Goal: Information Seeking & Learning: Check status

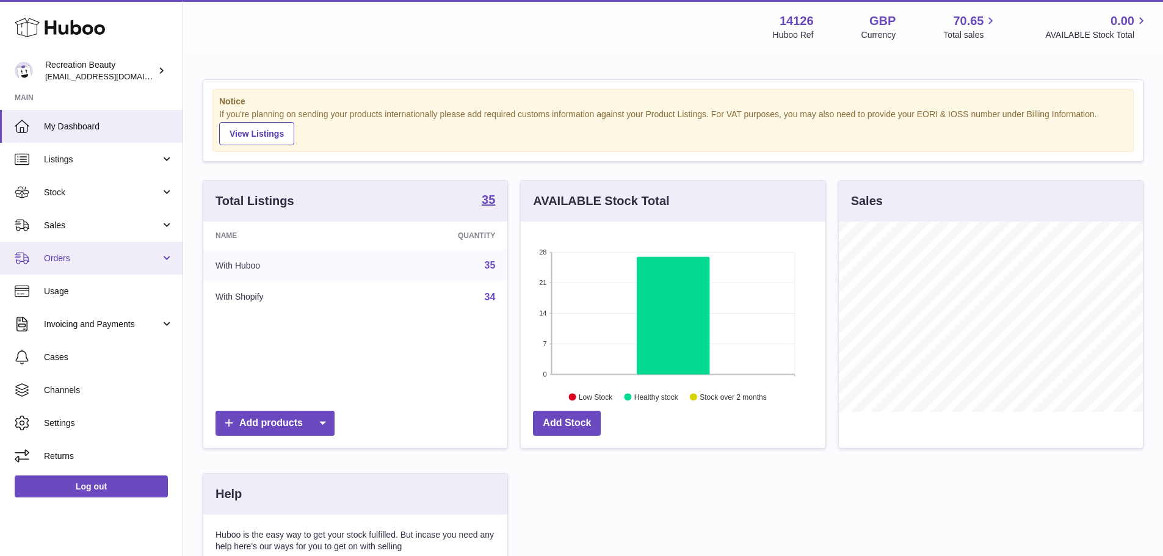
scroll to position [190, 305]
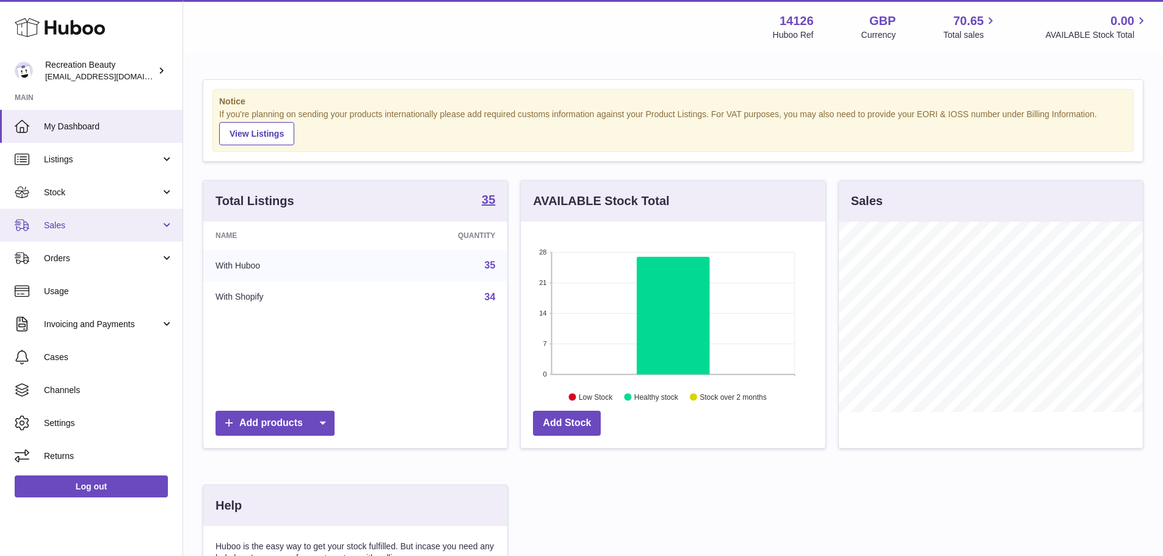
click at [76, 217] on link "Sales" at bounding box center [91, 225] width 182 height 33
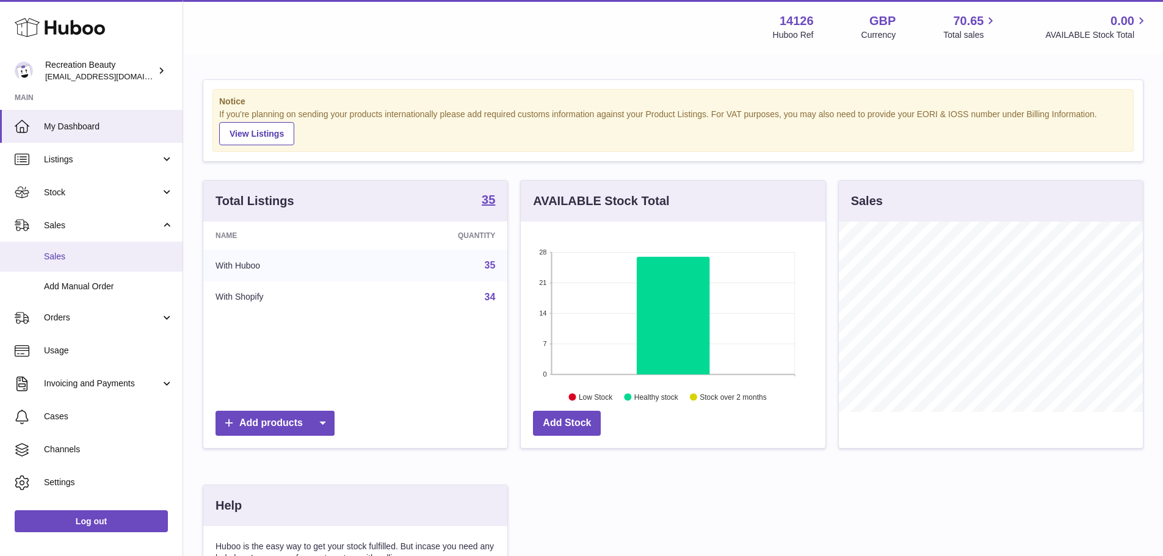
click at [83, 264] on link "Sales" at bounding box center [91, 257] width 182 height 30
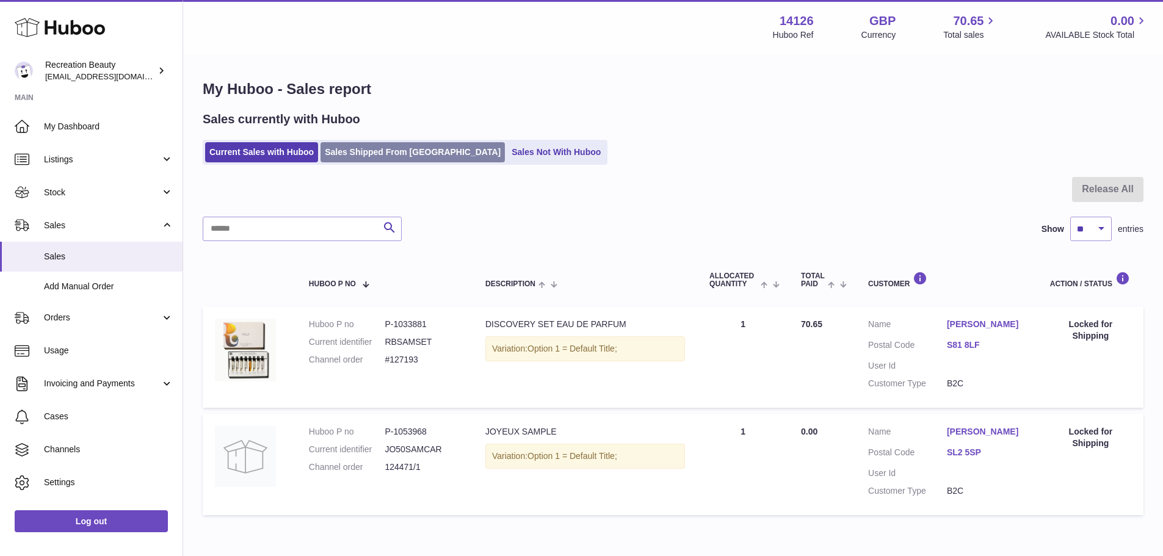
click at [385, 160] on link "Sales Shipped From [GEOGRAPHIC_DATA]" at bounding box center [412, 152] width 184 height 20
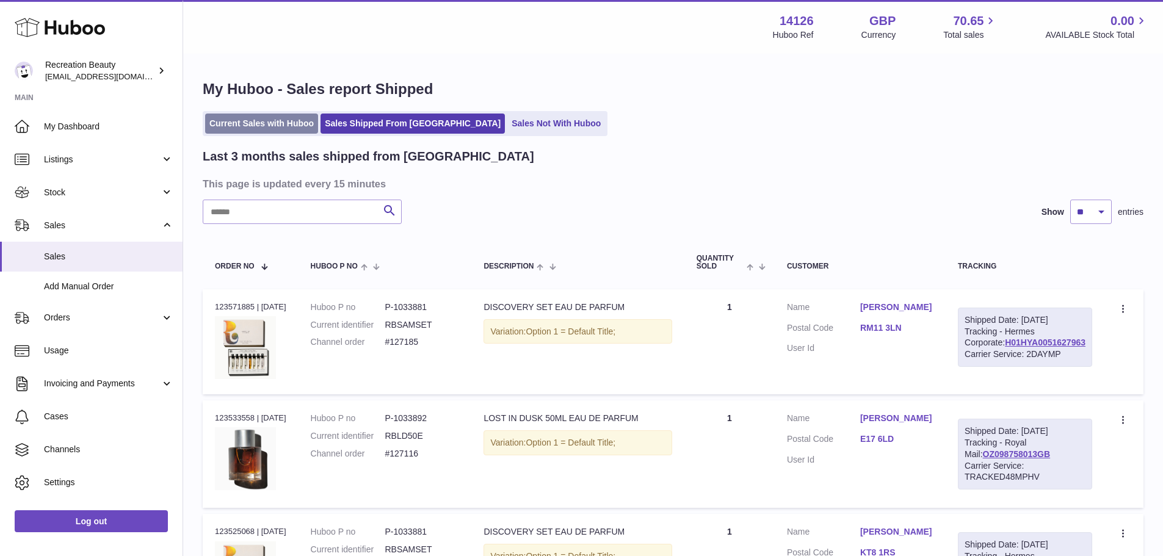
drag, startPoint x: 247, startPoint y: 136, endPoint x: 250, endPoint y: 131, distance: 6.3
click at [247, 136] on ul "Current Sales with Huboo Sales Shipped From [GEOGRAPHIC_DATA] Sales Not With Hu…" at bounding box center [405, 123] width 405 height 25
click at [250, 131] on link "Current Sales with Huboo" at bounding box center [261, 124] width 113 height 20
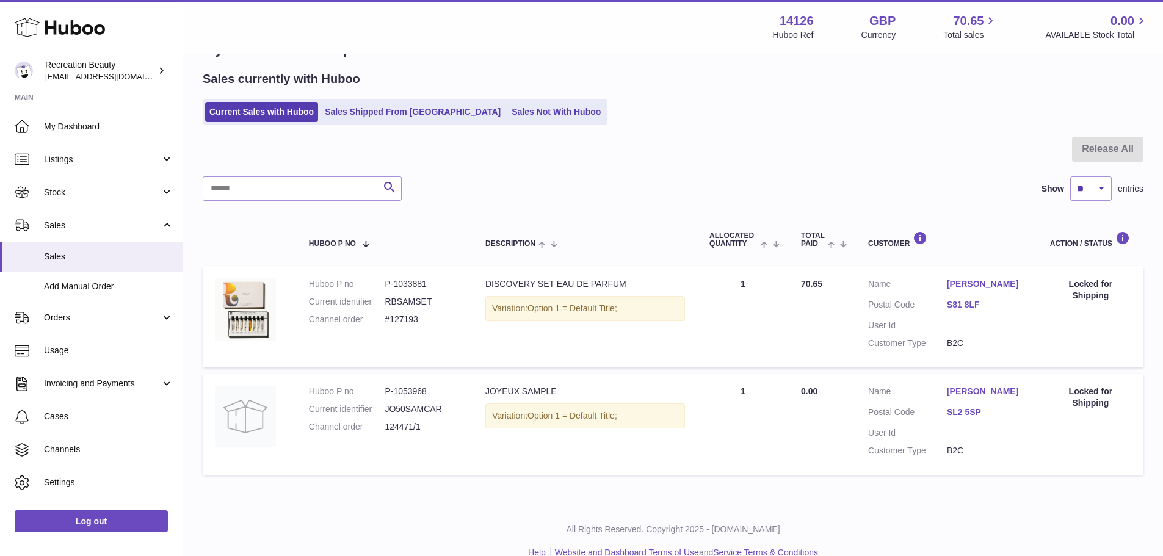
scroll to position [61, 0]
